Goal: Find specific page/section: Find specific page/section

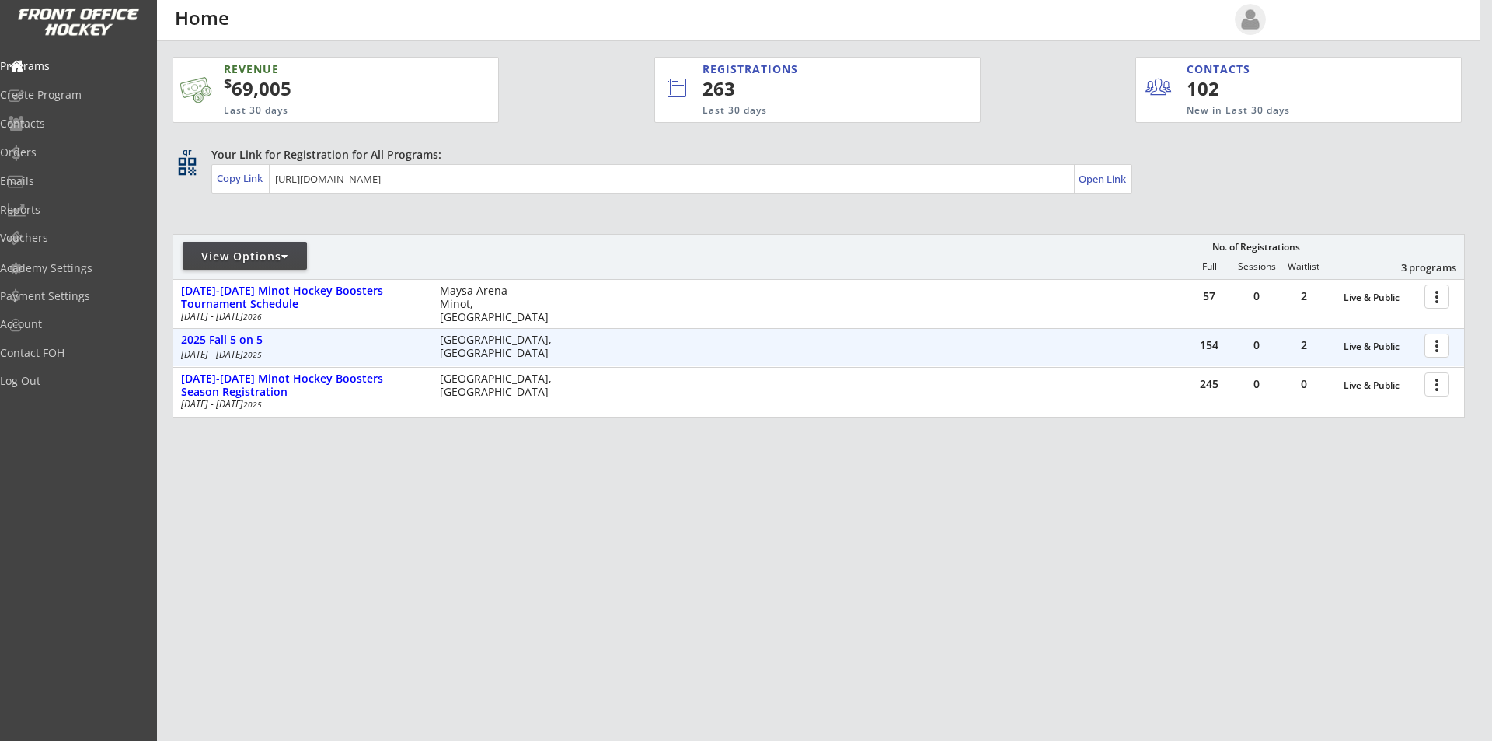
click at [1438, 346] on div at bounding box center [1439, 344] width 27 height 27
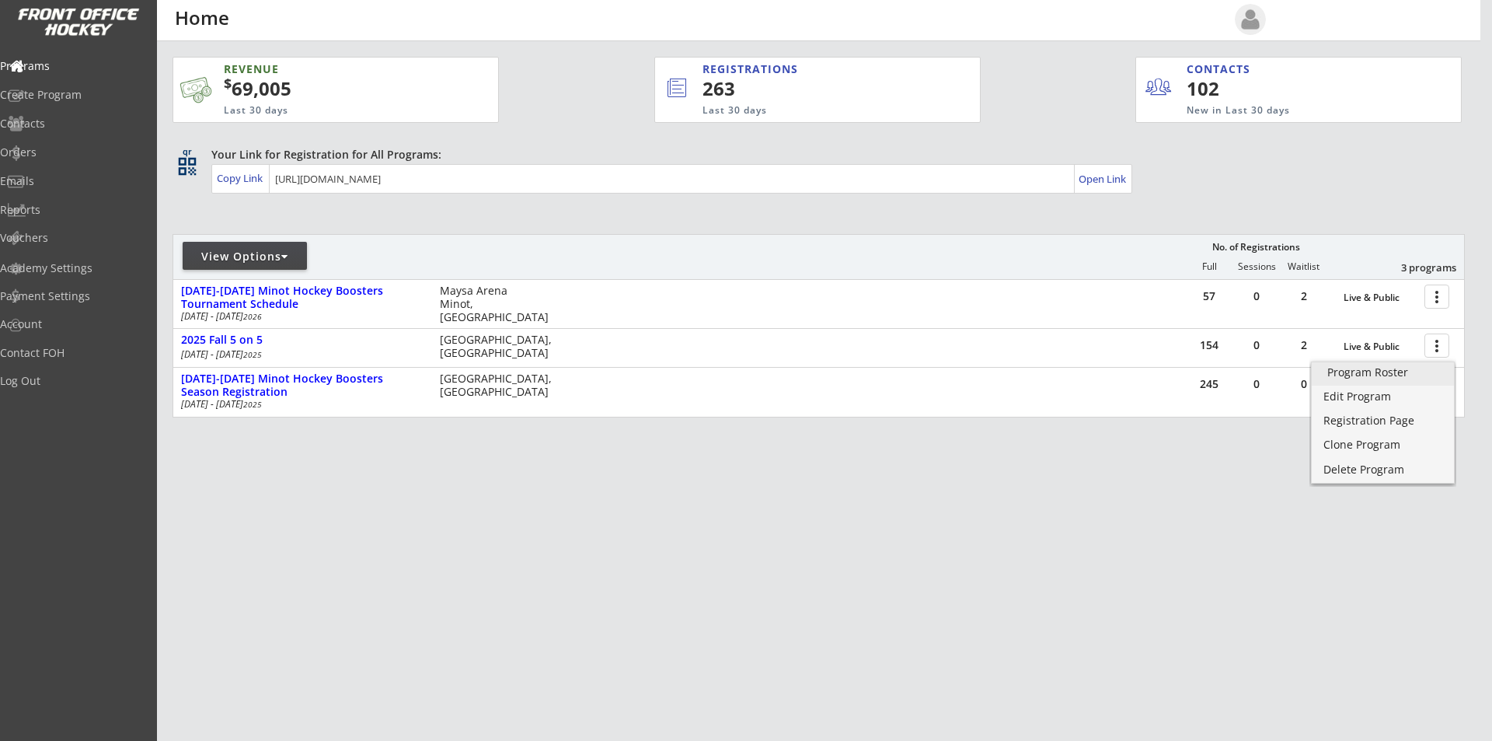
click at [1386, 377] on div "Program Roster" at bounding box center [1382, 372] width 111 height 11
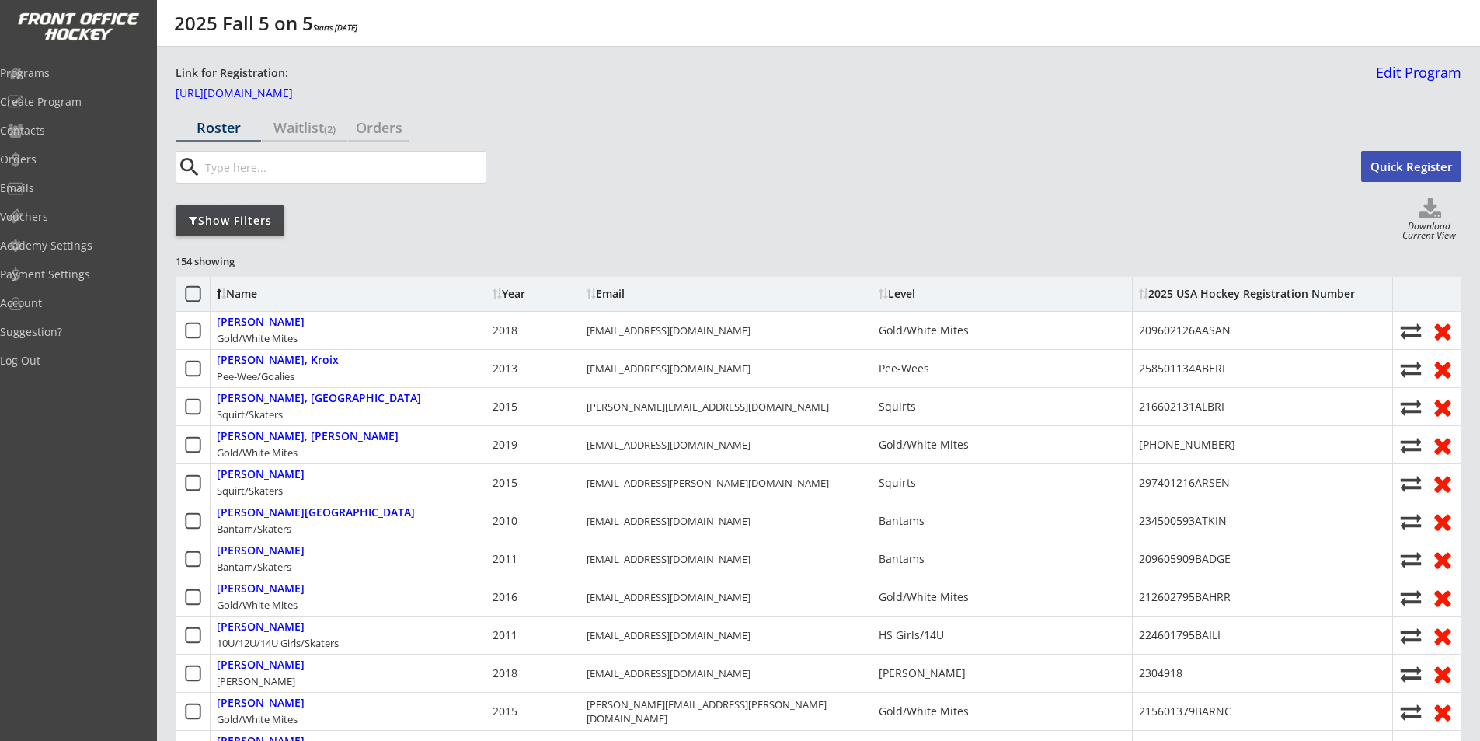
click at [242, 230] on div "Show Filters" at bounding box center [230, 220] width 109 height 31
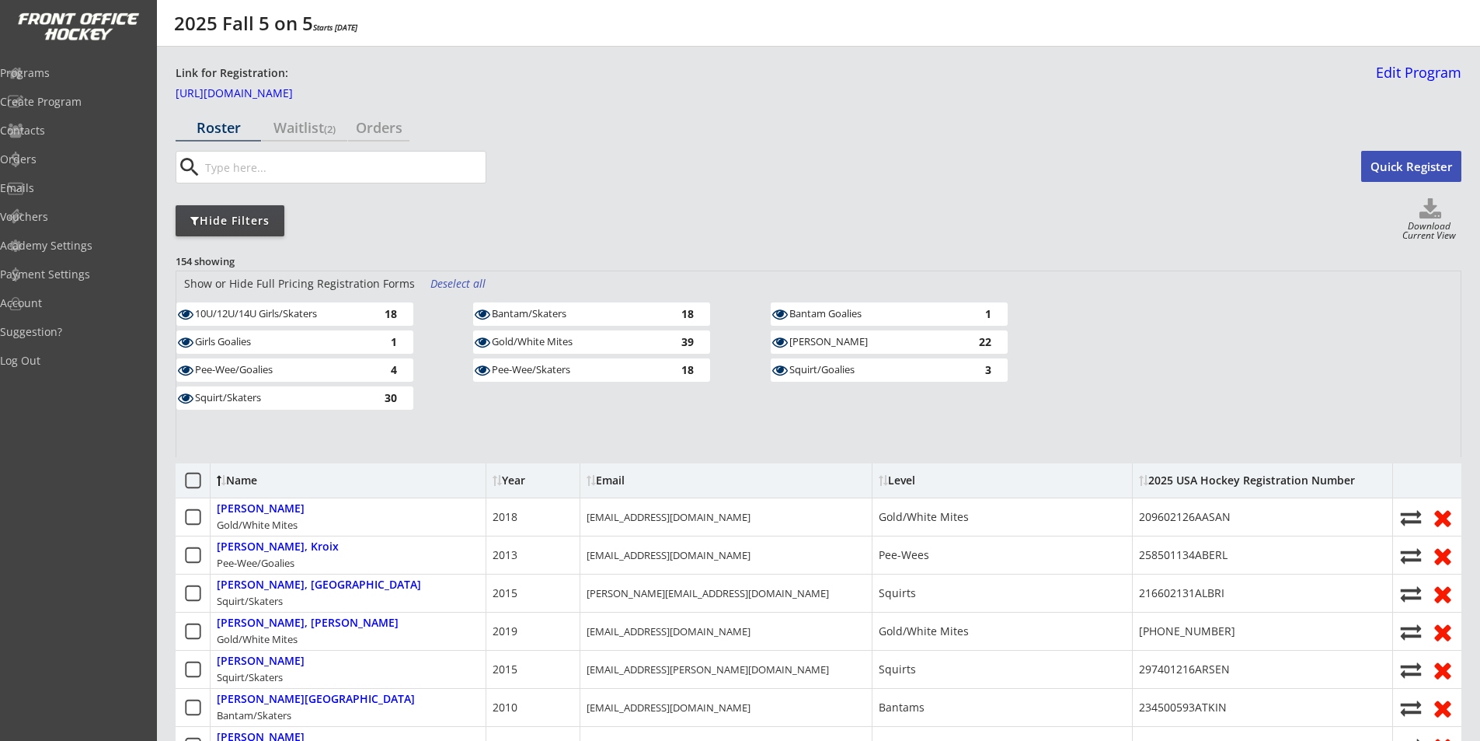
click at [451, 278] on div "Deselect all" at bounding box center [460, 284] width 58 height 16
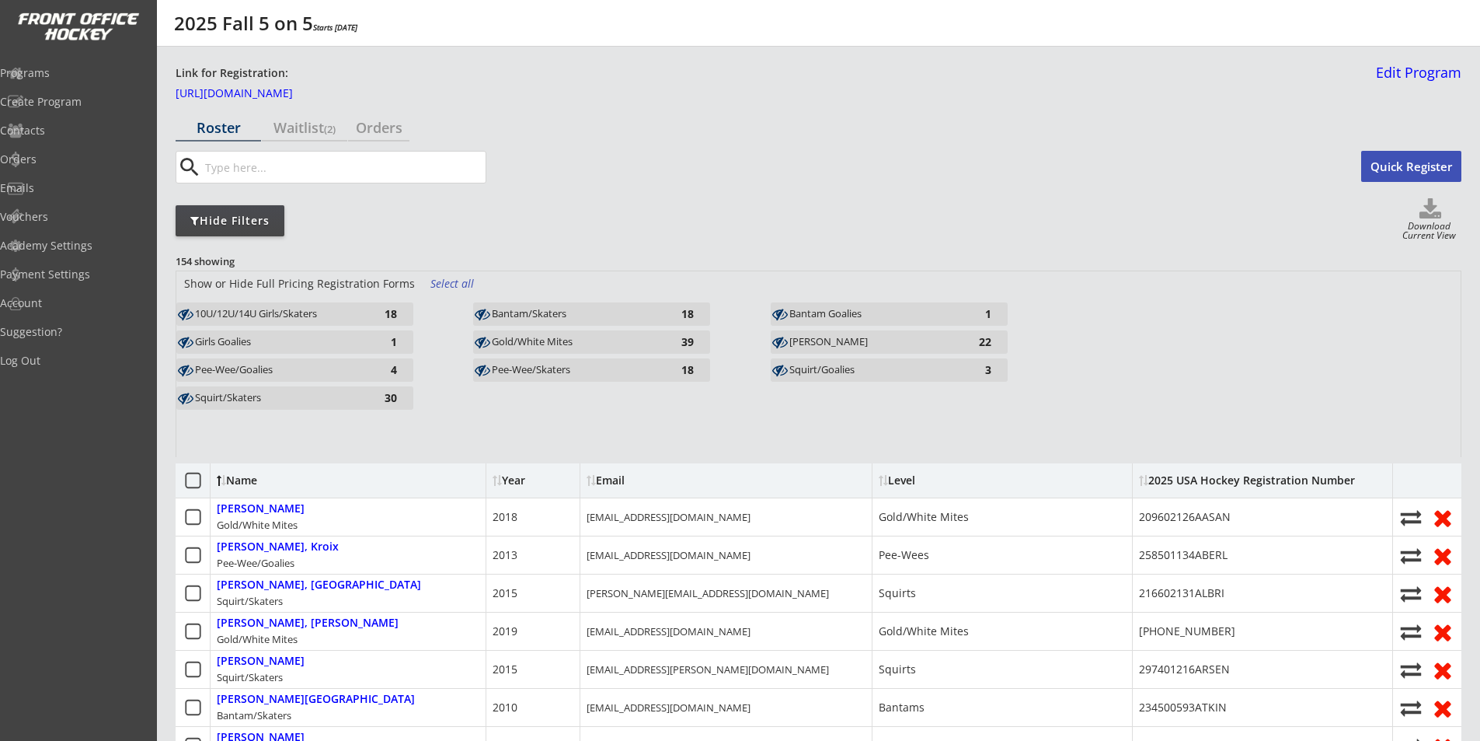
click at [563, 374] on div "Pee-Wee/Skaters" at bounding box center [577, 370] width 171 height 12
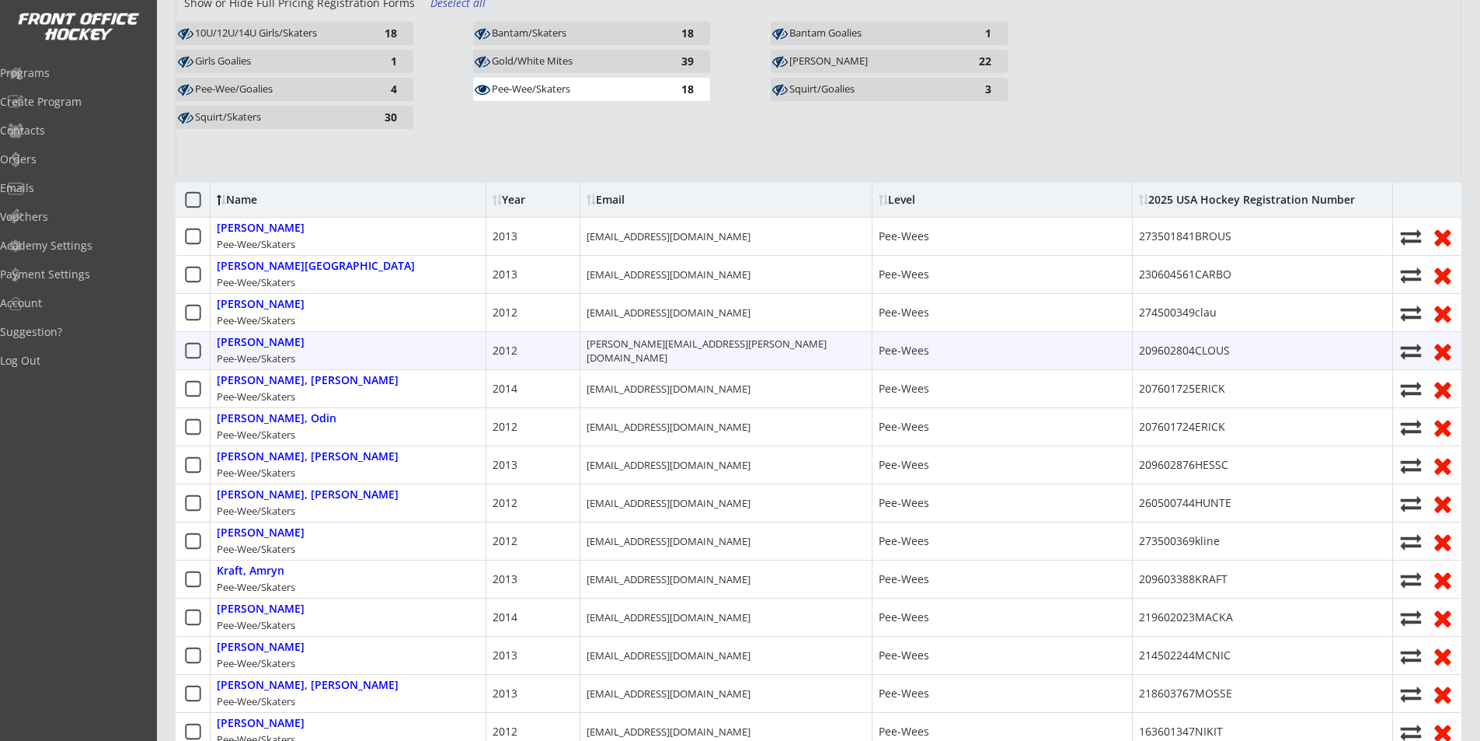
scroll to position [47, 0]
